Goal: Task Accomplishment & Management: Manage account settings

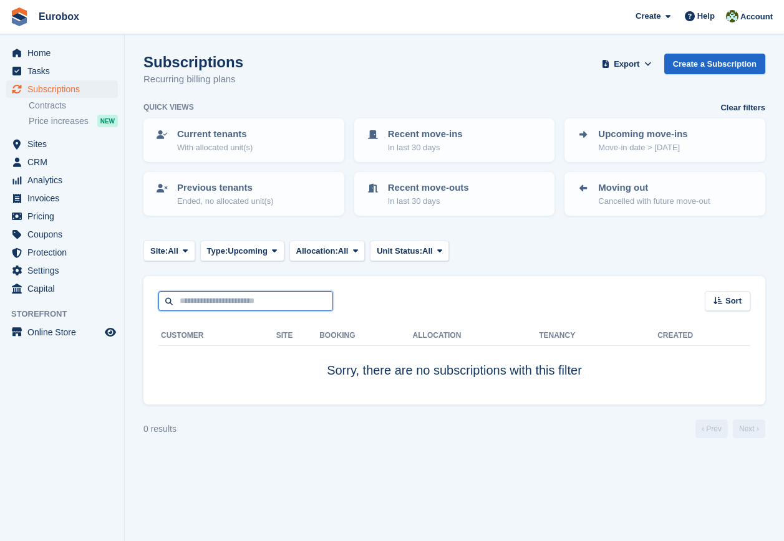
click at [227, 295] on input "text" at bounding box center [245, 301] width 175 height 21
type input "*****"
click at [58, 108] on link "Contracts" at bounding box center [73, 106] width 89 height 12
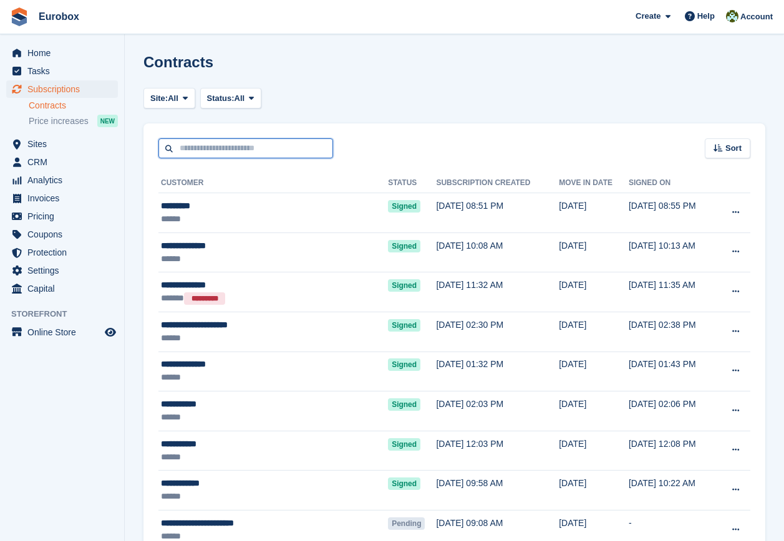
click at [195, 147] on input "text" at bounding box center [245, 148] width 175 height 21
type input "*****"
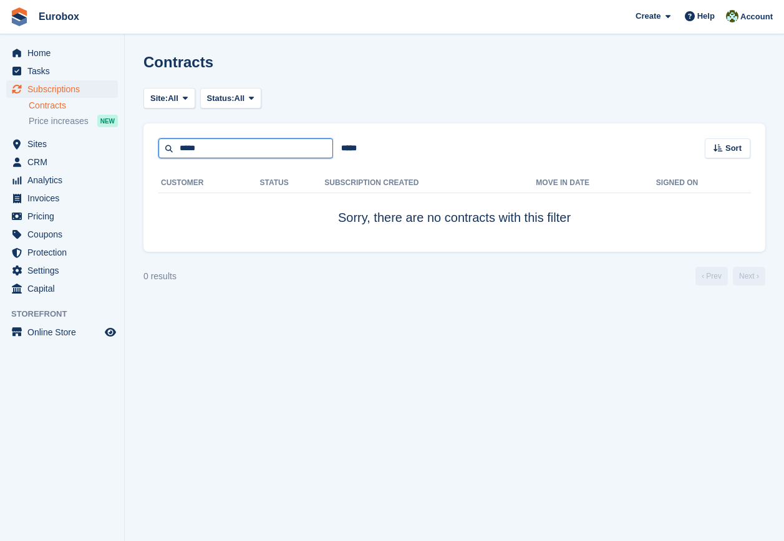
click at [234, 151] on input "*****" at bounding box center [245, 148] width 175 height 21
type input "*"
type input "*******"
click at [229, 144] on input "*******" at bounding box center [245, 148] width 175 height 21
type input "*"
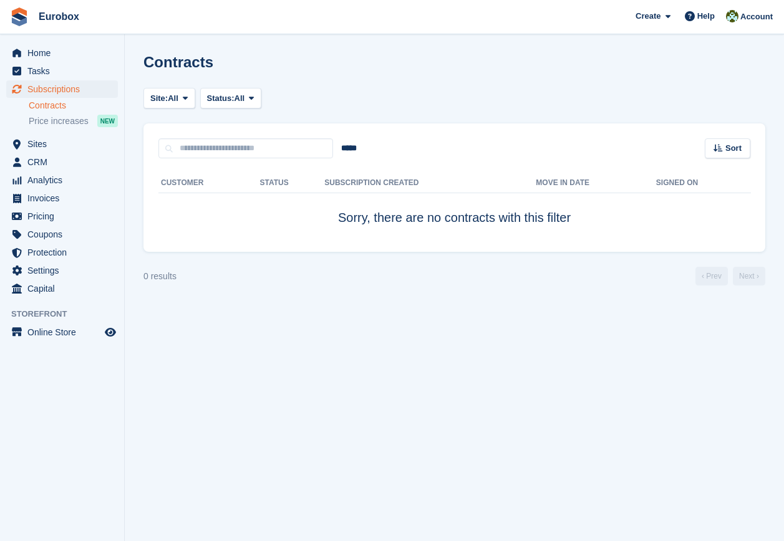
click at [291, 348] on section "Contracts Site: All Ayr - Holmston Road Ayr - Whitfield Drive All Status: All P…" at bounding box center [454, 270] width 659 height 541
click at [79, 403] on aside "Home Tasks Subscriptions Subscriptions Subscriptions Contracts Price increases …" at bounding box center [62, 273] width 124 height 479
click at [372, 57] on div "Contracts" at bounding box center [454, 70] width 622 height 32
click at [45, 135] on span "Sites" at bounding box center [64, 143] width 75 height 17
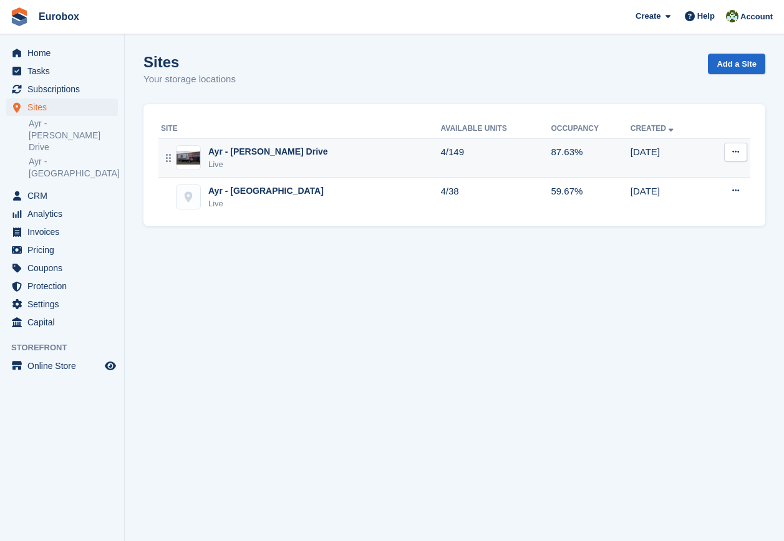
click at [241, 153] on div "Ayr - [PERSON_NAME] Drive" at bounding box center [268, 151] width 120 height 13
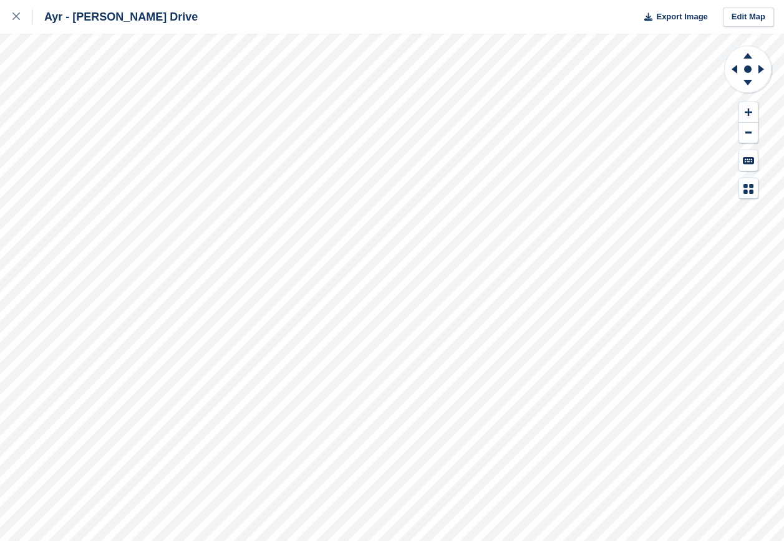
click at [139, 84] on div "Ayr - Whitfield Drive Export Image Edit Map" at bounding box center [392, 270] width 784 height 541
click at [137, 173] on div "Ayr - Whitfield Drive Export Image Edit Map" at bounding box center [392, 270] width 784 height 541
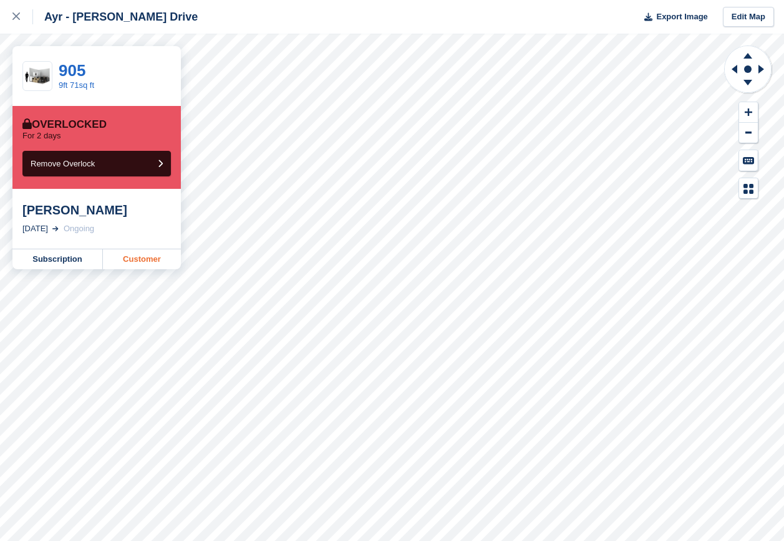
click at [148, 263] on link "Customer" at bounding box center [142, 259] width 78 height 20
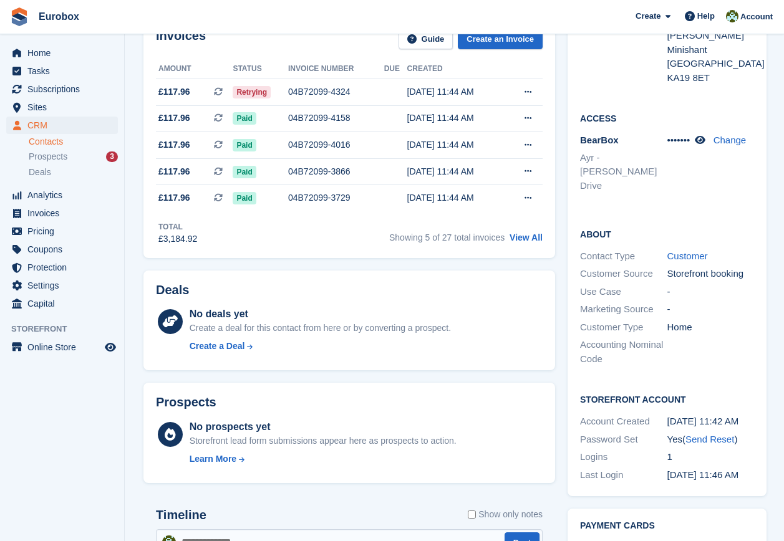
scroll to position [187, 0]
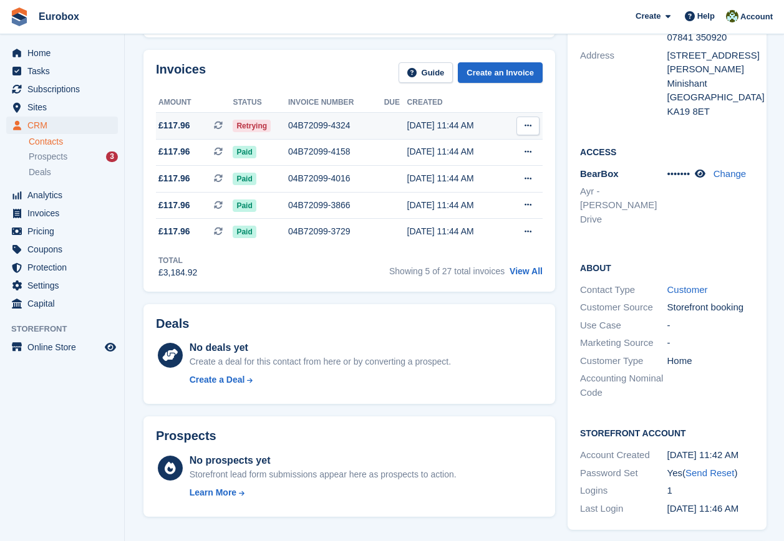
click at [529, 126] on icon at bounding box center [527, 126] width 7 height 8
click at [256, 122] on span "Retrying" at bounding box center [252, 126] width 38 height 12
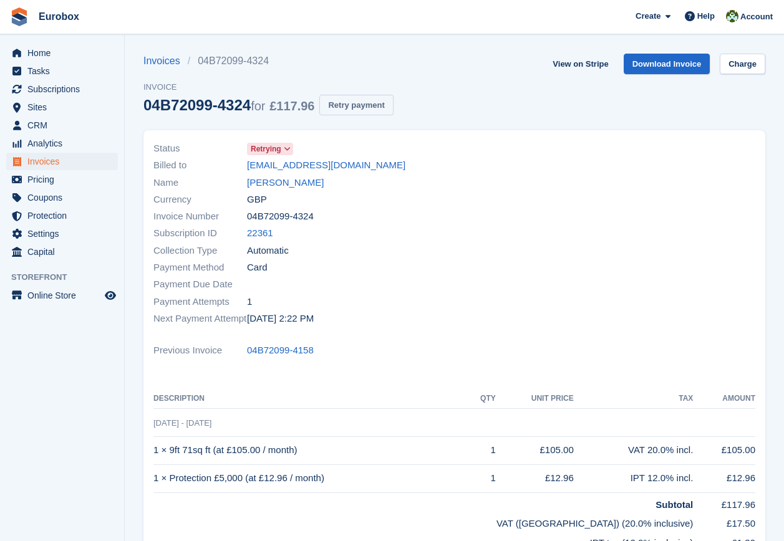
click at [353, 105] on button "Retry payment" at bounding box center [356, 105] width 74 height 21
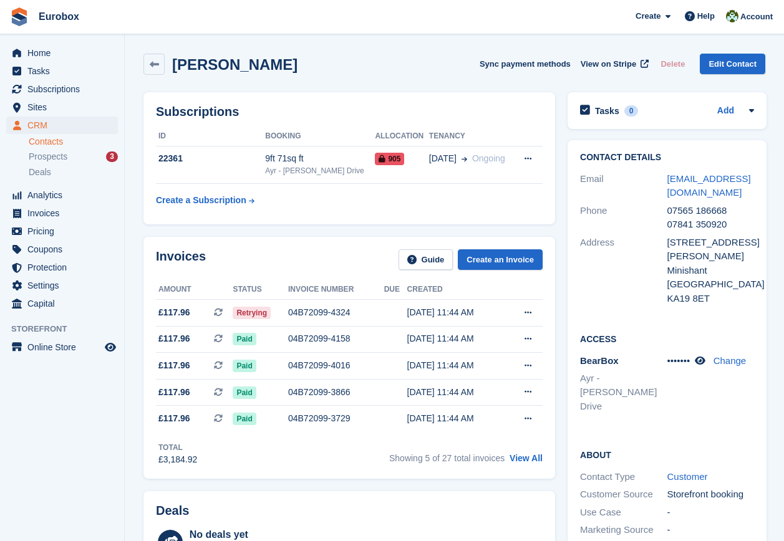
scroll to position [187, 0]
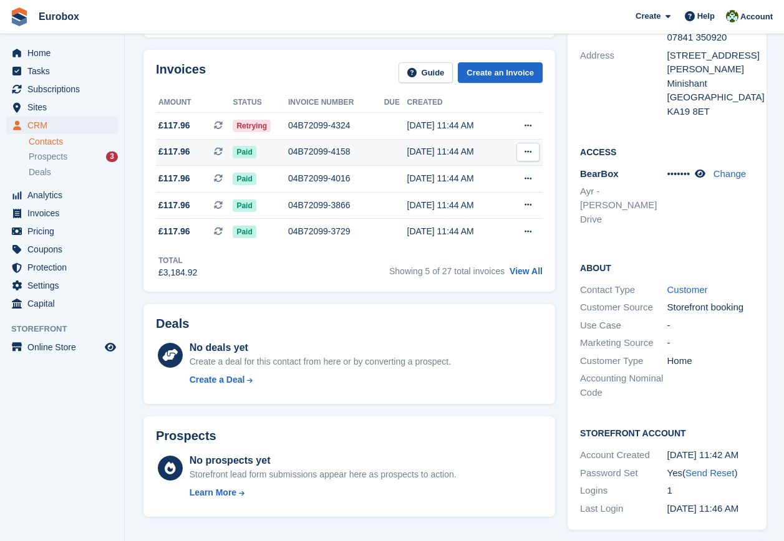
click at [186, 150] on span "£117.96" at bounding box center [174, 151] width 32 height 13
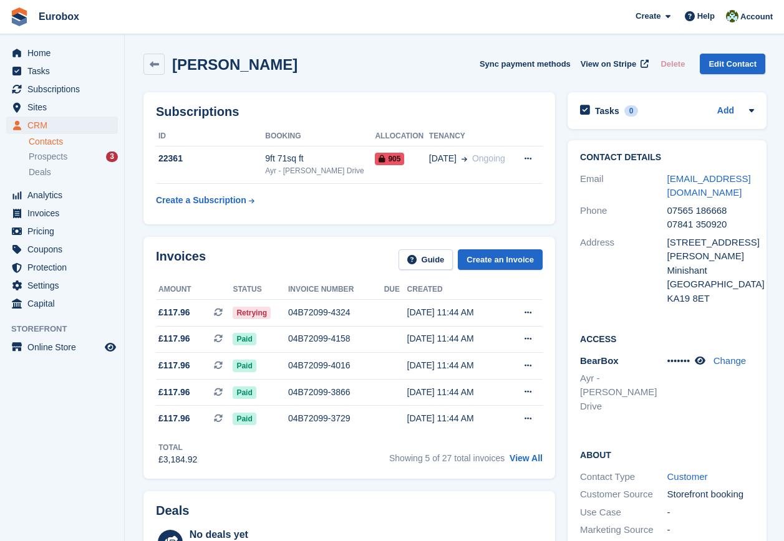
scroll to position [187, 0]
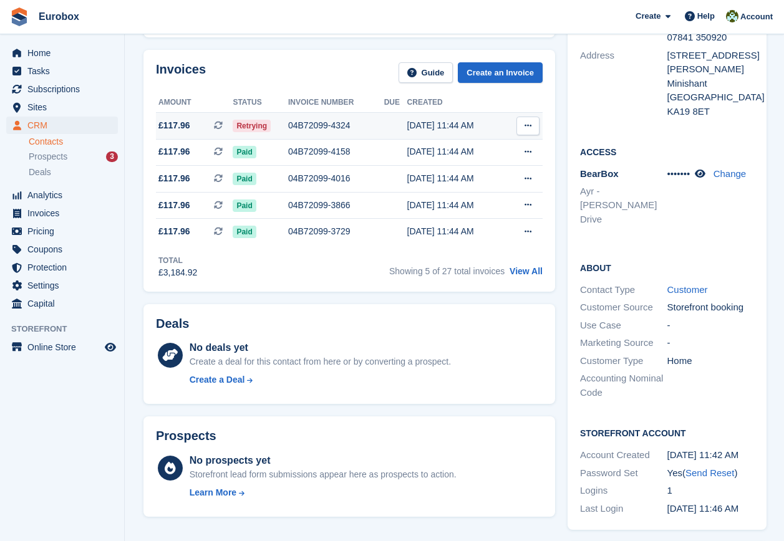
click at [168, 123] on span "£117.96" at bounding box center [174, 125] width 32 height 13
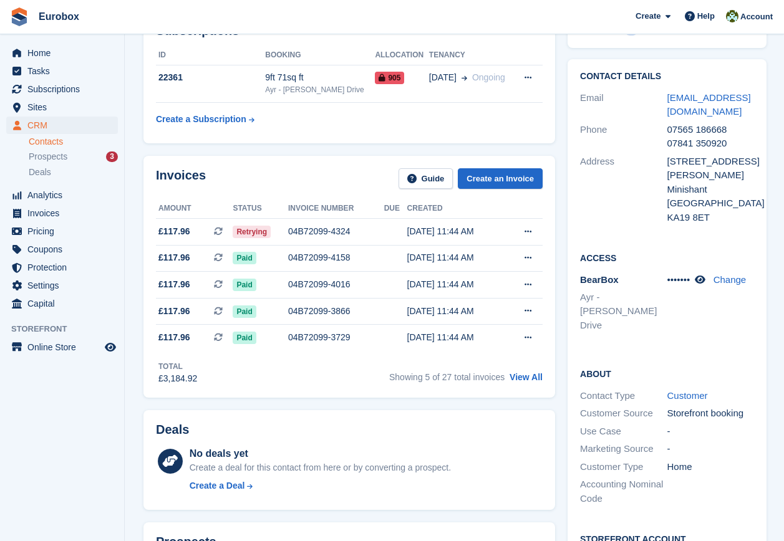
scroll to position [62, 0]
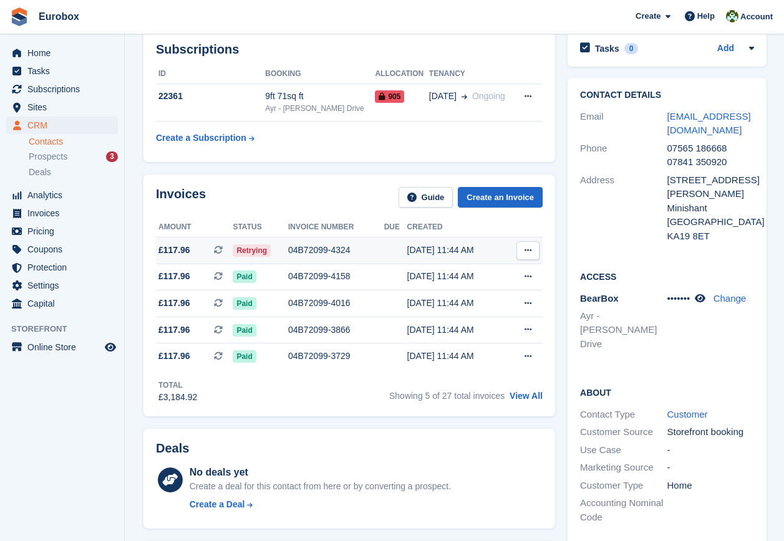
click at [166, 249] on span "£117.96" at bounding box center [174, 250] width 32 height 13
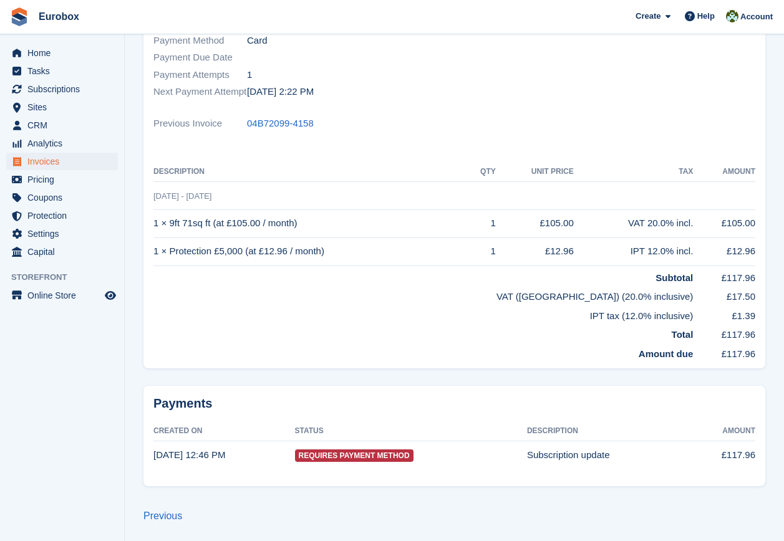
scroll to position [228, 0]
click at [332, 452] on span "Requires Payment Method" at bounding box center [354, 454] width 118 height 12
drag, startPoint x: 349, startPoint y: 453, endPoint x: 301, endPoint y: 458, distance: 48.3
click at [301, 458] on span "Requires Payment Method" at bounding box center [354, 454] width 118 height 12
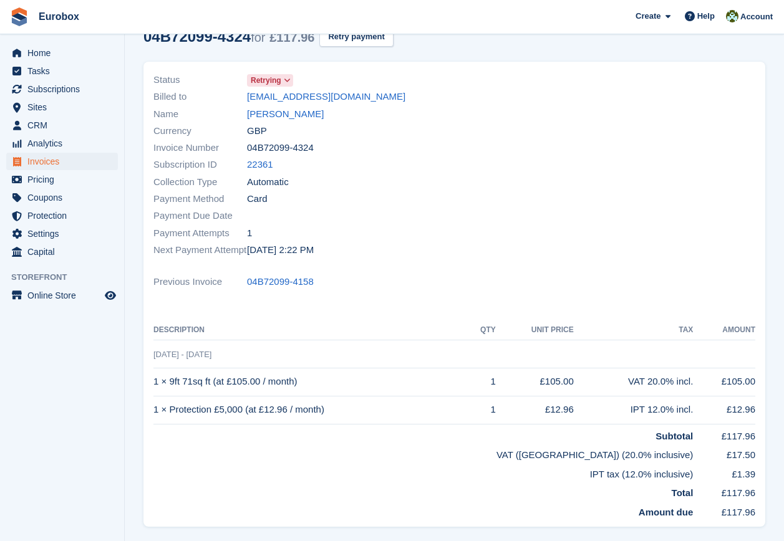
scroll to position [0, 0]
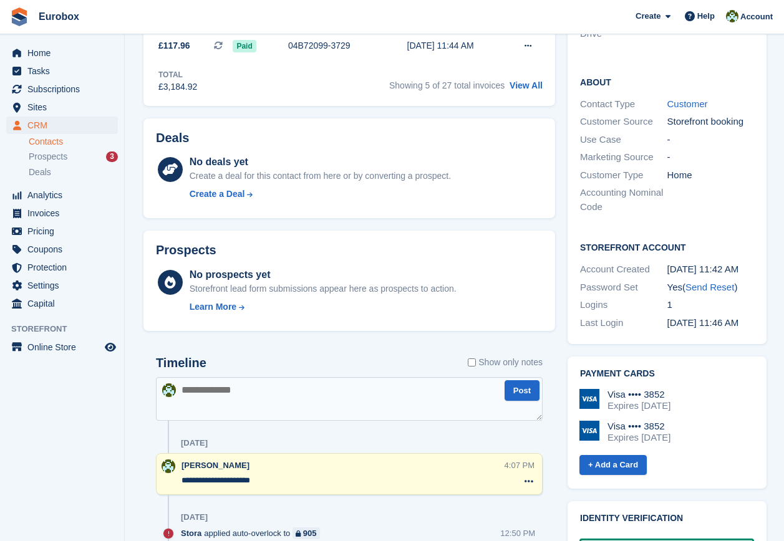
scroll to position [374, 0]
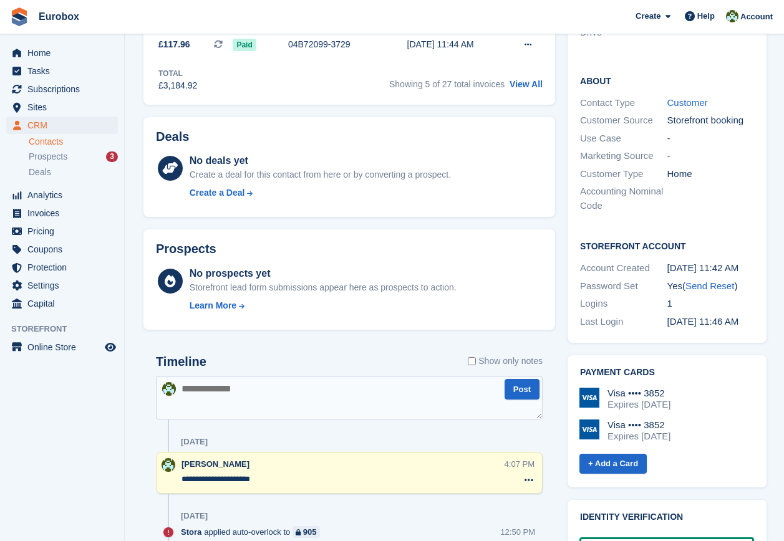
click at [593, 388] on img at bounding box center [589, 398] width 20 height 20
click at [584, 420] on img at bounding box center [589, 430] width 20 height 20
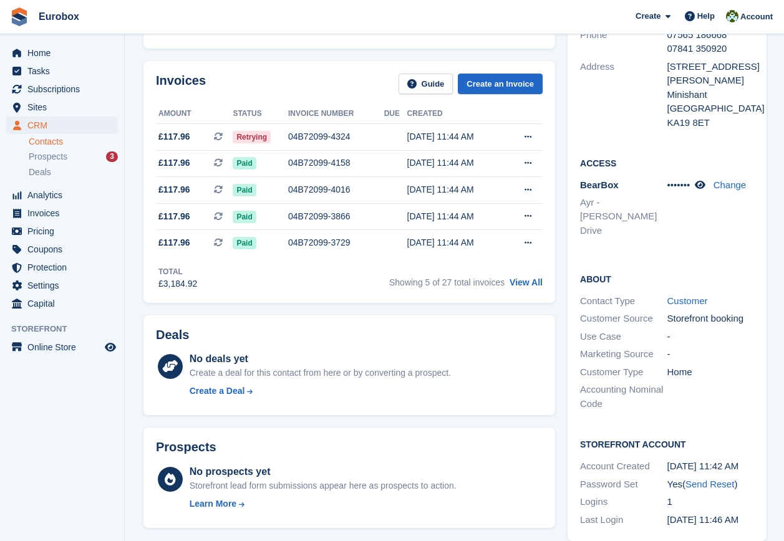
scroll to position [187, 0]
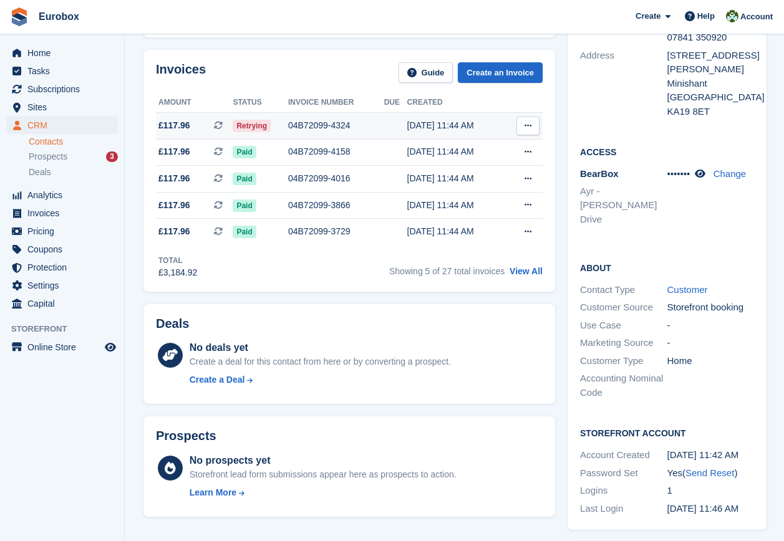
click at [534, 122] on button at bounding box center [527, 126] width 23 height 19
click at [465, 167] on p "View on Stripe" at bounding box center [479, 168] width 109 height 20
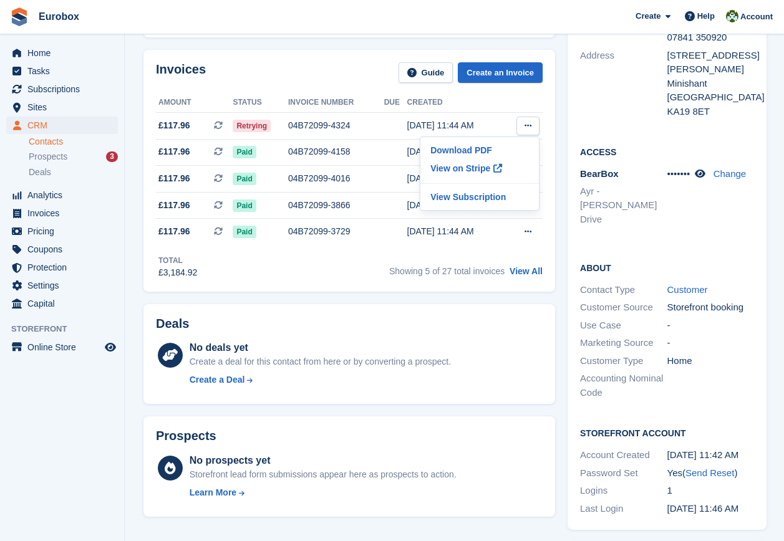
click at [500, 407] on div "Deals No deals yet Create a deal for this contact from here or by converting a …" at bounding box center [349, 354] width 424 height 113
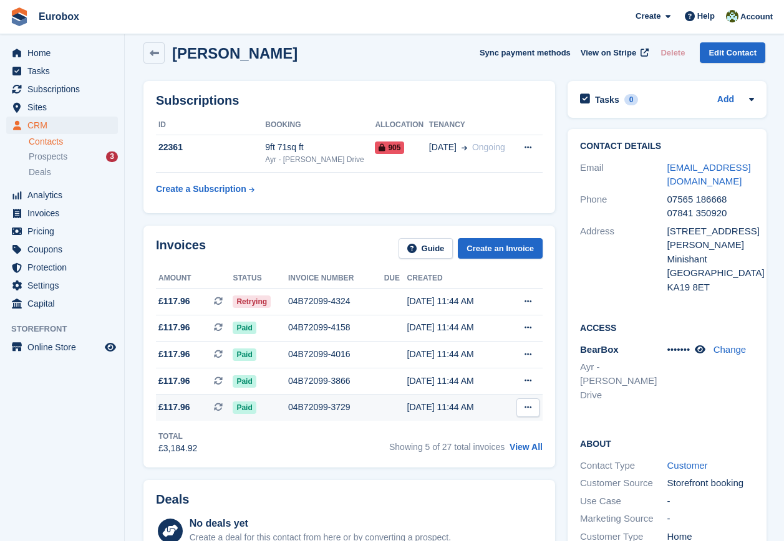
scroll to position [0, 0]
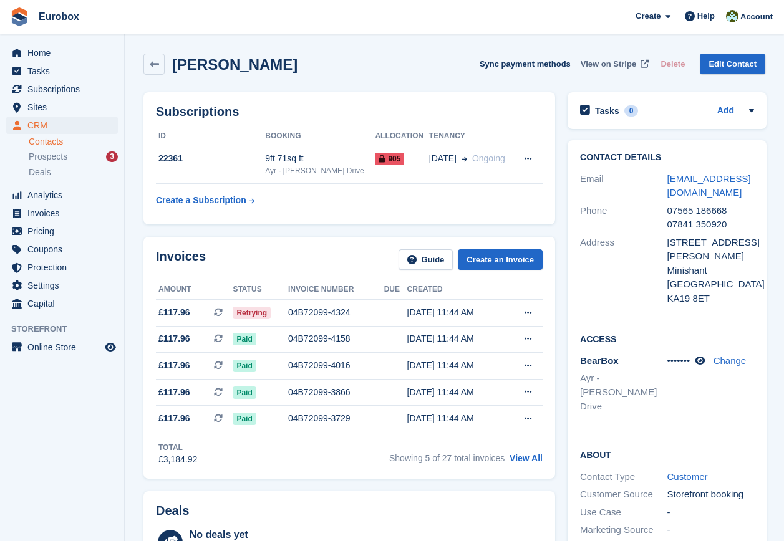
click at [619, 64] on span "View on Stripe" at bounding box center [609, 64] width 56 height 12
click at [253, 312] on span "Retrying" at bounding box center [252, 313] width 38 height 12
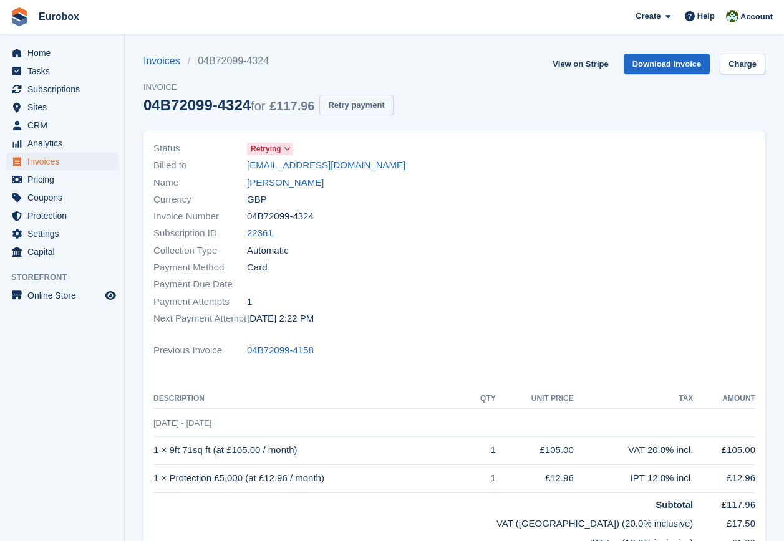
click at [377, 110] on button "Retry payment" at bounding box center [356, 105] width 74 height 21
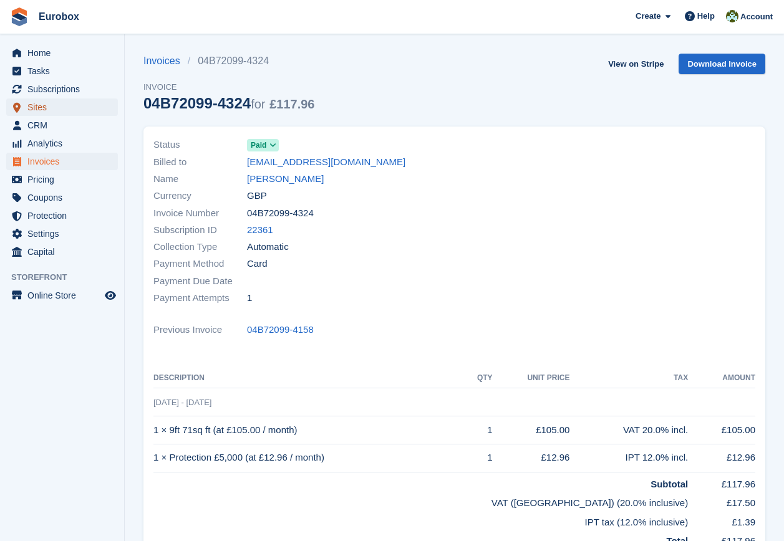
click at [39, 105] on span "Sites" at bounding box center [64, 107] width 75 height 17
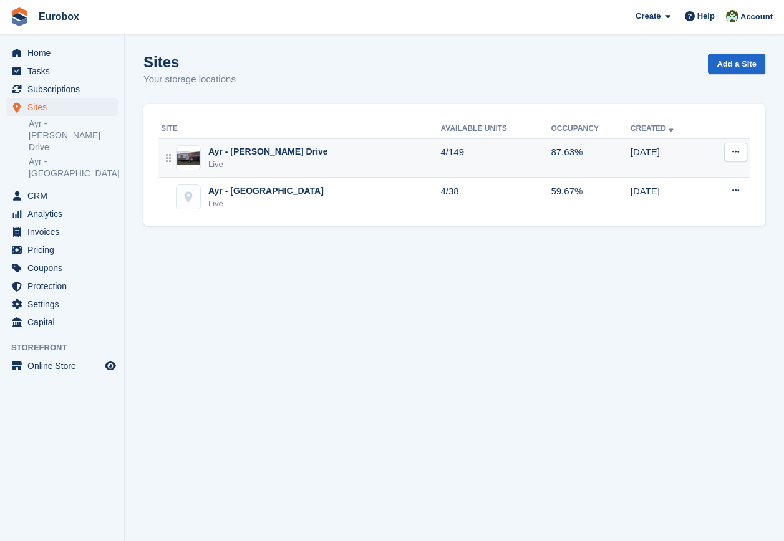
click at [263, 154] on div "Ayr - [PERSON_NAME] Drive" at bounding box center [268, 151] width 120 height 13
